Goal: Task Accomplishment & Management: Use online tool/utility

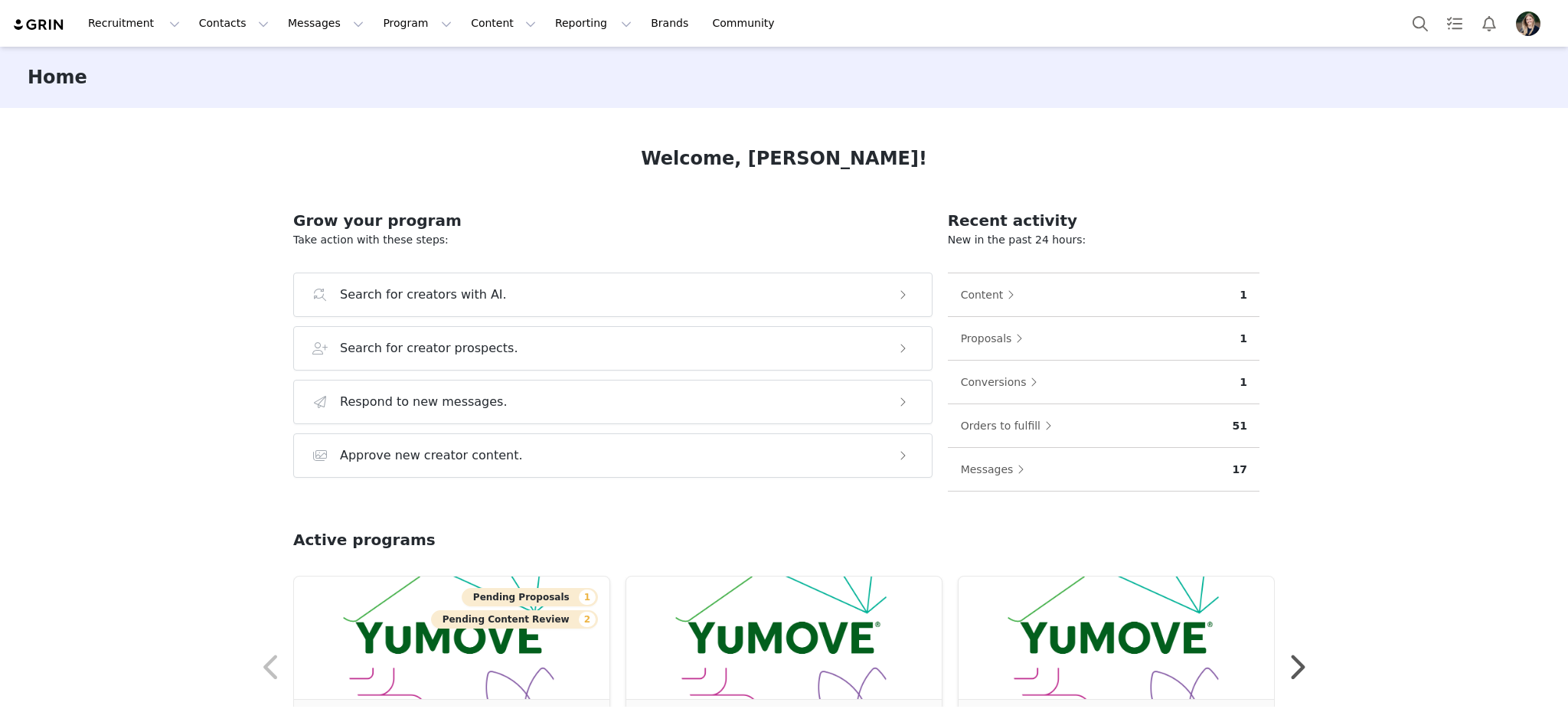
click at [1392, 153] on div "Home Welcome, [PERSON_NAME]! Grow your program Take action with these steps: Se…" at bounding box center [784, 376] width 1568 height 660
click at [546, 30] on button "Reporting Reporting" at bounding box center [593, 23] width 95 height 35
click at [559, 96] on p "Report Builder" at bounding box center [539, 96] width 76 height 16
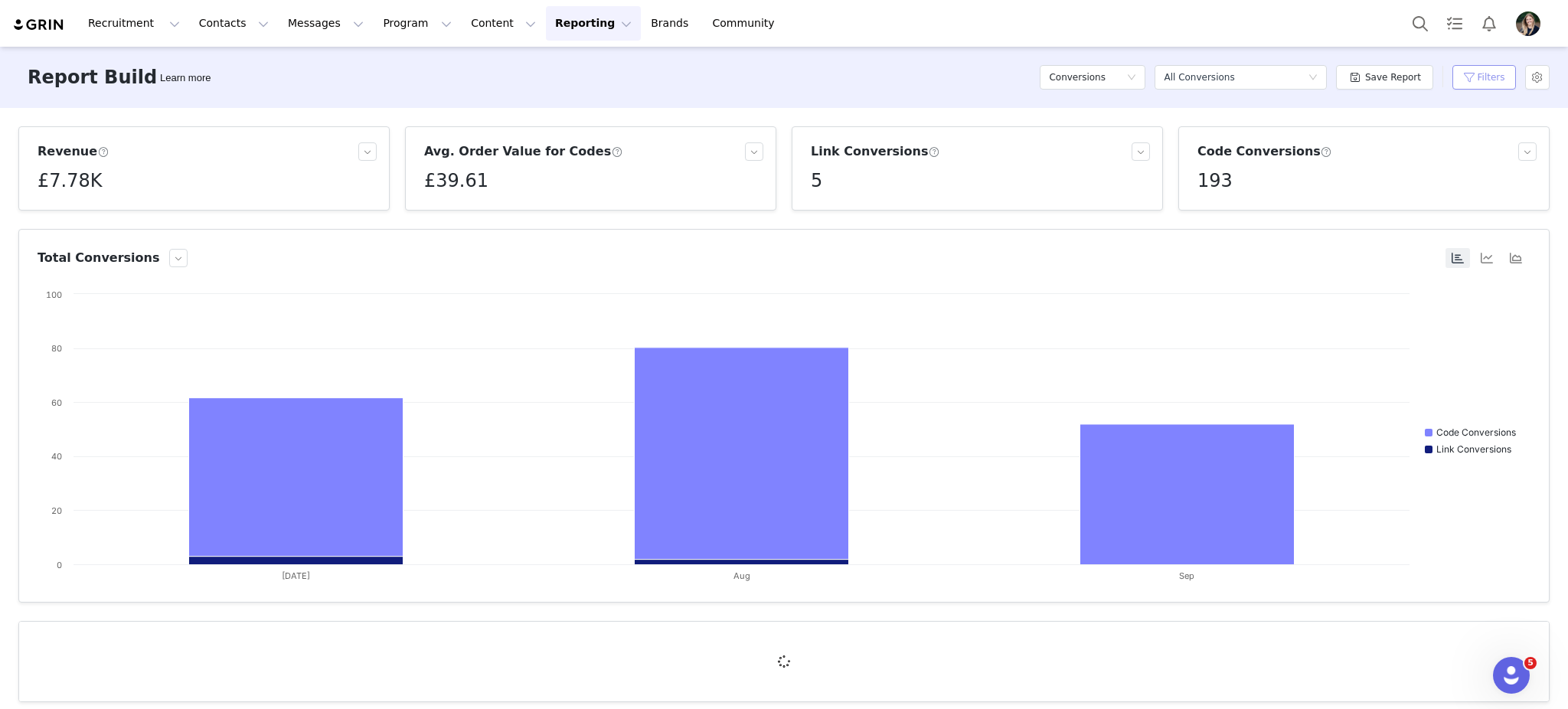
click at [1480, 84] on button "Filters" at bounding box center [1484, 76] width 64 height 24
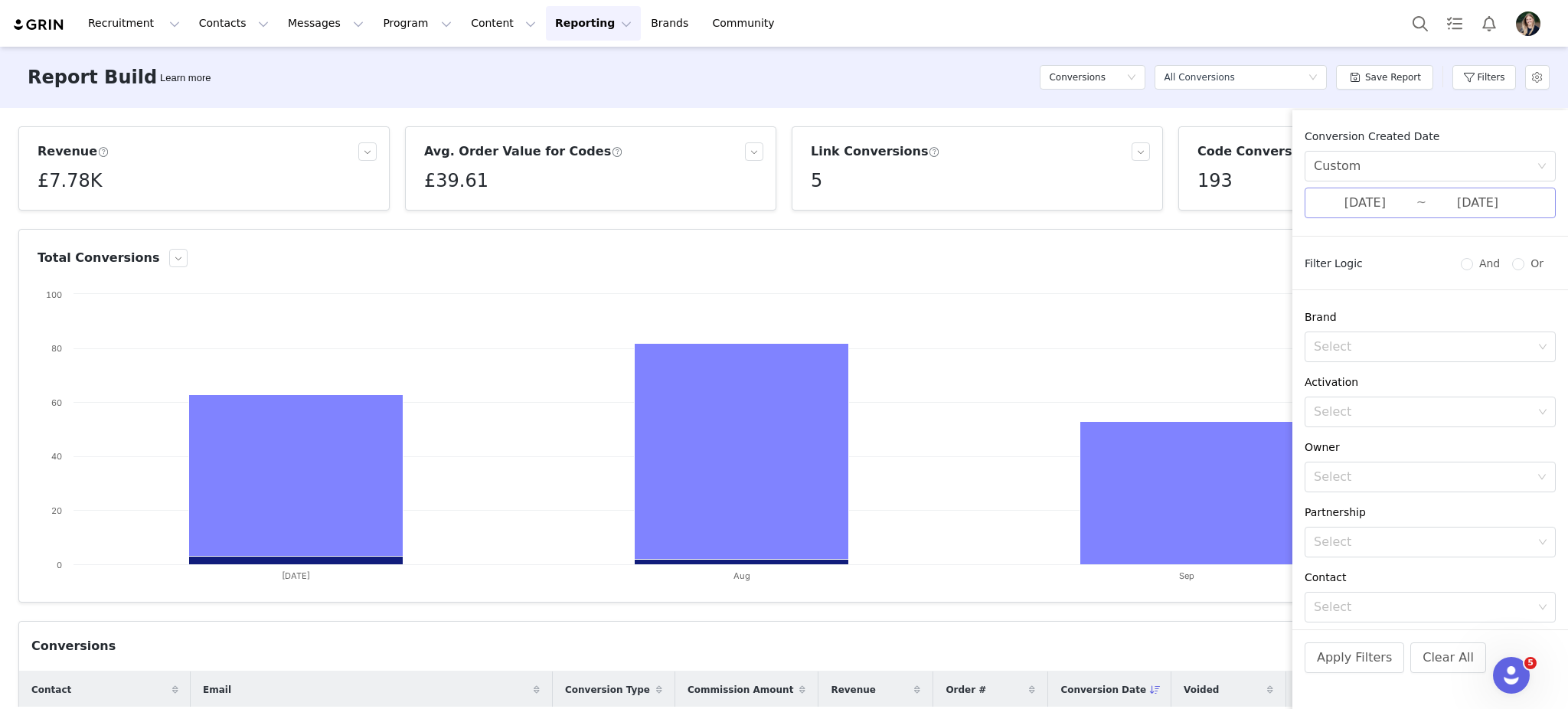
click at [1474, 206] on input "[DATE]" at bounding box center [1477, 202] width 103 height 20
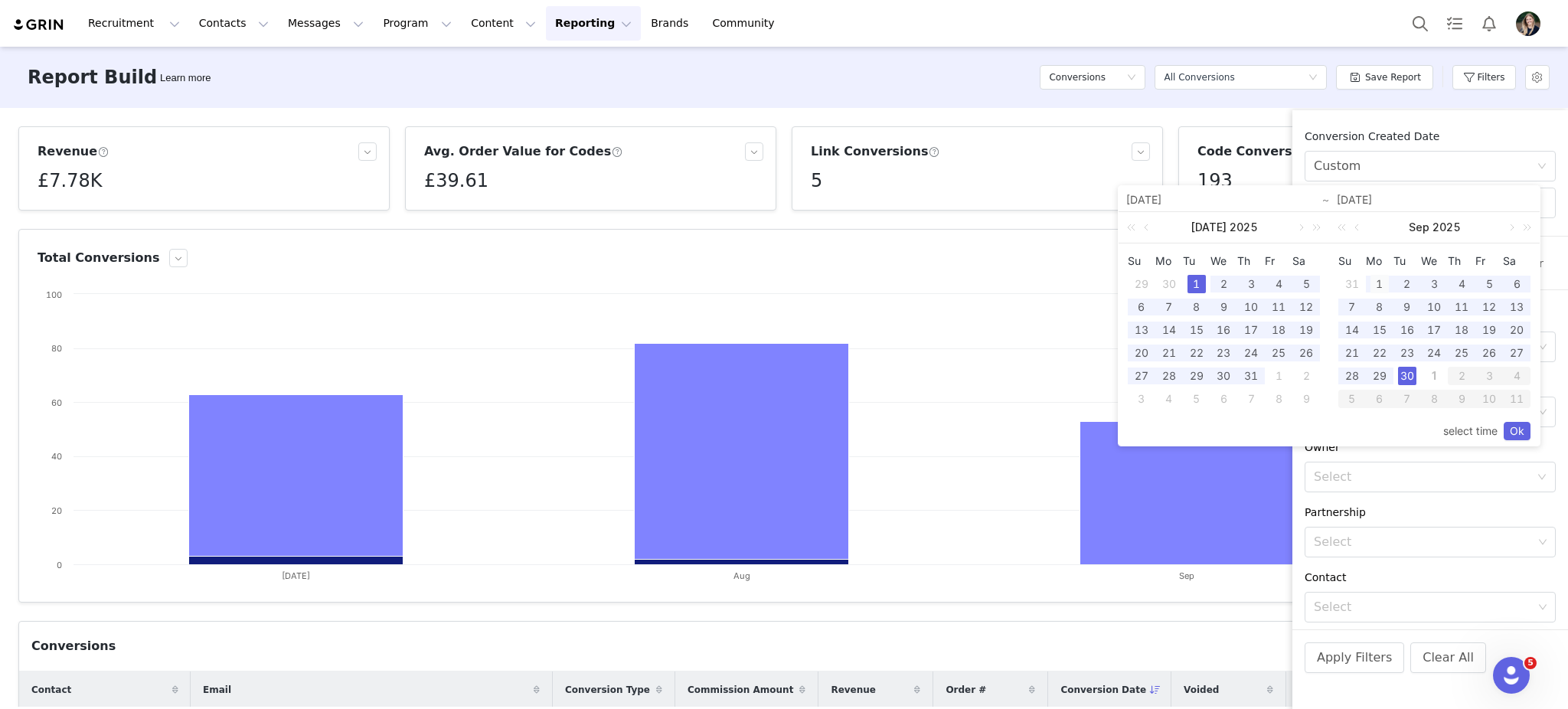
click at [1377, 281] on div "1" at bounding box center [1378, 283] width 18 height 18
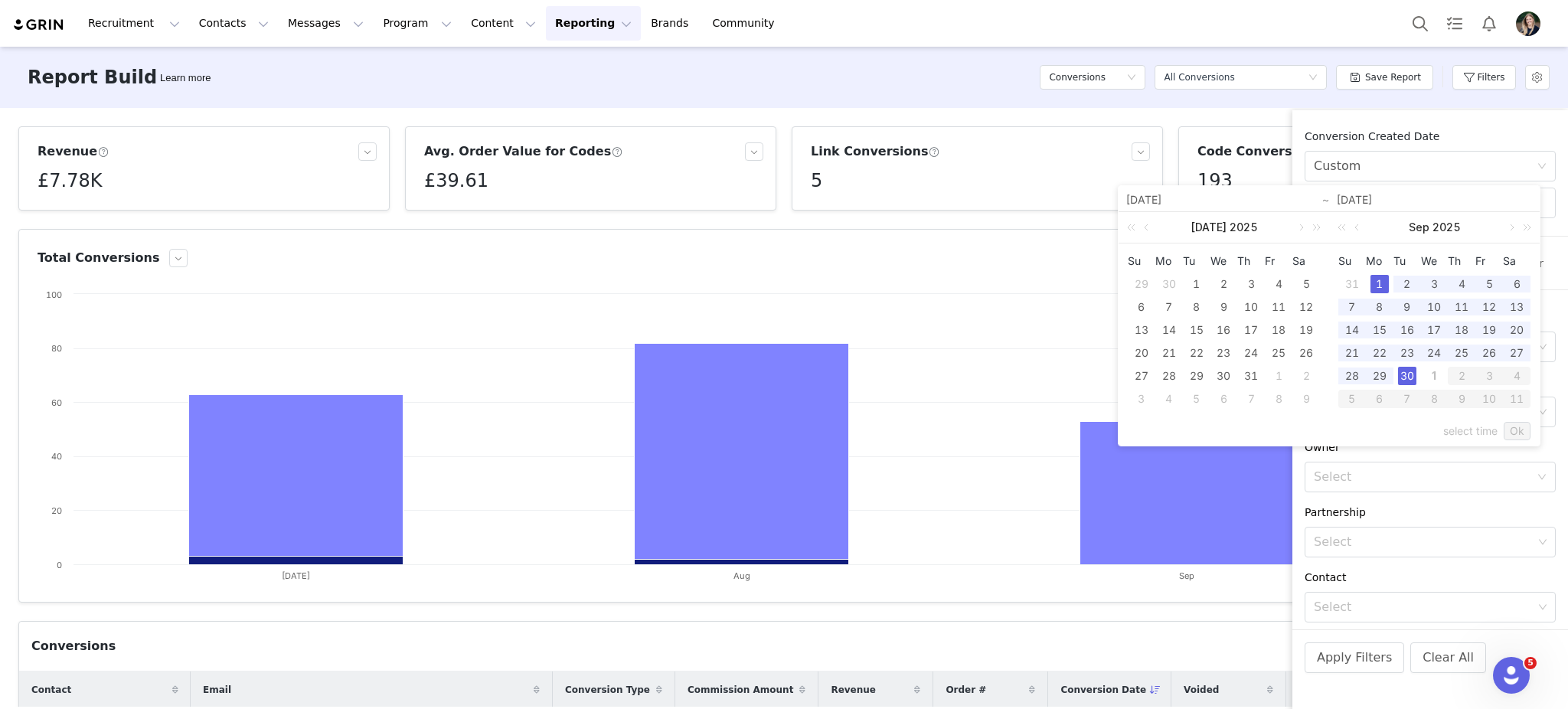
click at [1408, 381] on div "30" at bounding box center [1406, 375] width 18 height 18
type input "[DATE]"
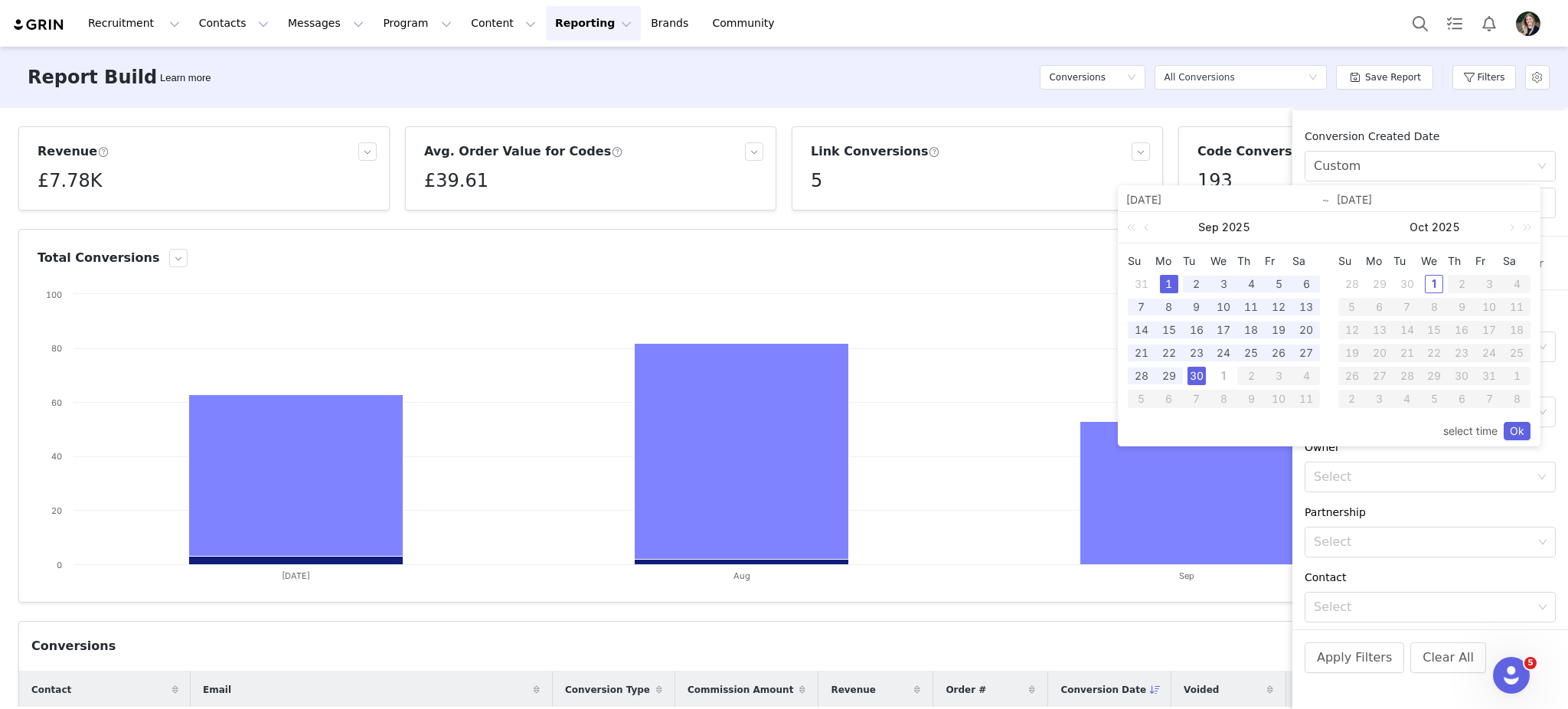
click at [1521, 440] on div "select time Ok" at bounding box center [1329, 430] width 402 height 29
click at [1510, 428] on link "Ok" at bounding box center [1517, 430] width 27 height 18
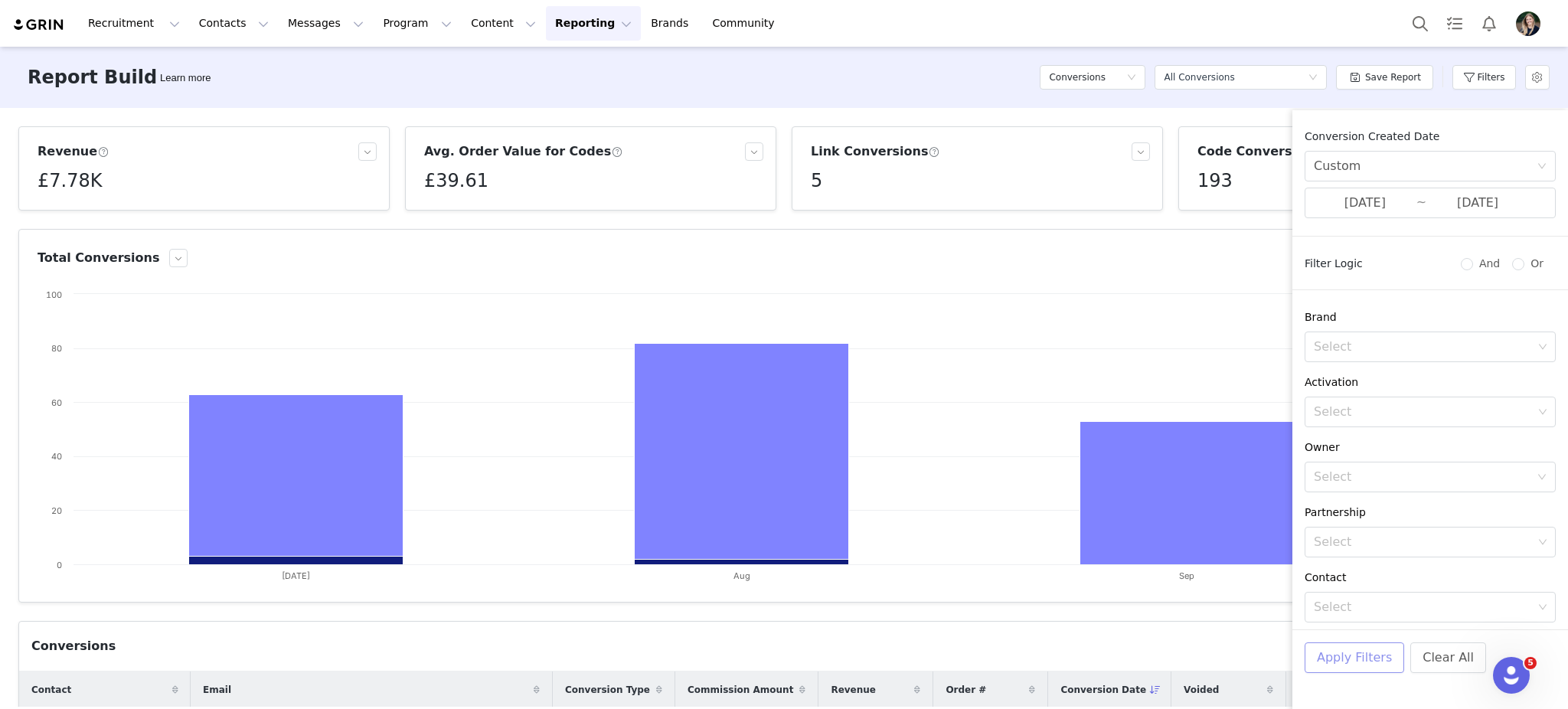
click at [1340, 656] on button "Apply Filters" at bounding box center [1353, 658] width 100 height 31
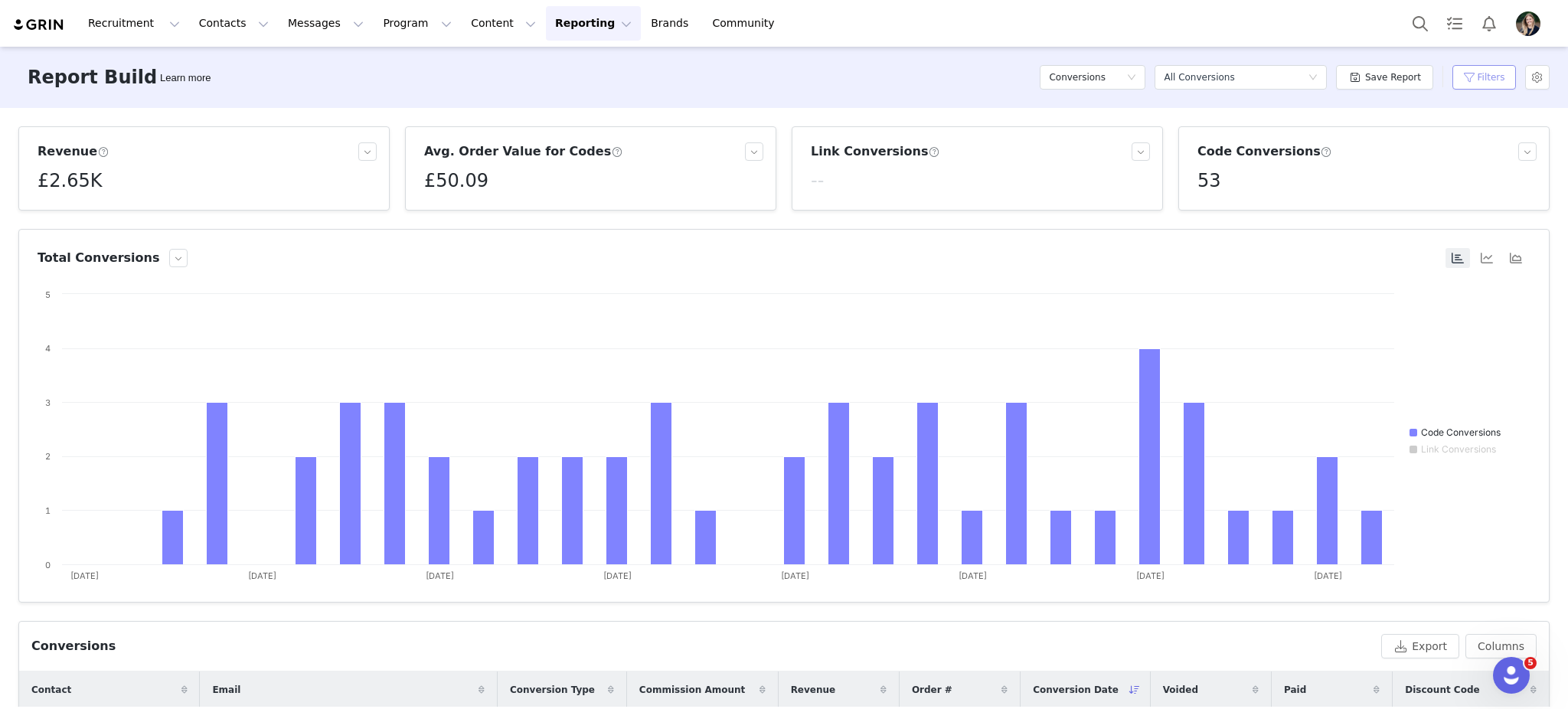
click at [1480, 79] on button "Filters" at bounding box center [1484, 76] width 64 height 24
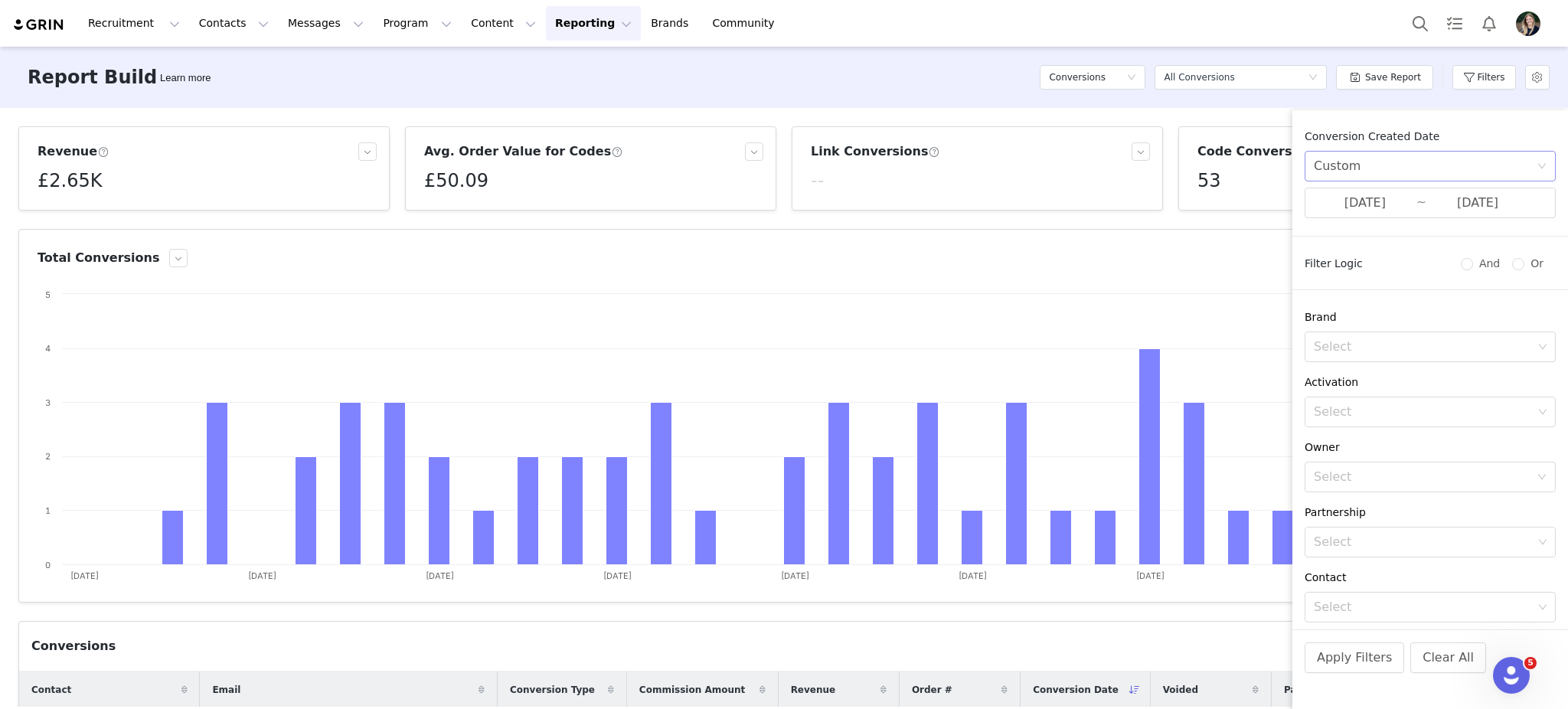
click at [1464, 173] on div "Custom" at bounding box center [1425, 166] width 222 height 29
click at [1450, 203] on li "All time" at bounding box center [1422, 199] width 236 height 24
click at [1354, 660] on button "Apply Filters" at bounding box center [1353, 658] width 100 height 31
